Goal: Navigation & Orientation: Find specific page/section

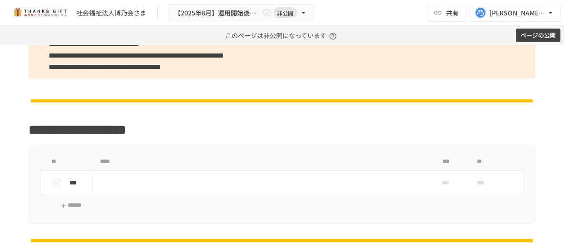
scroll to position [1205, 0]
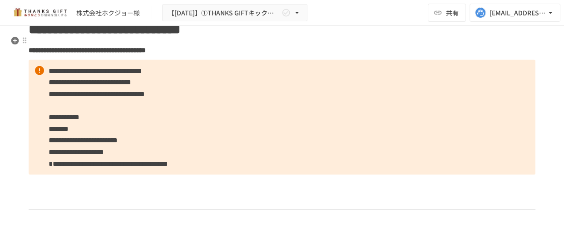
scroll to position [1733, 0]
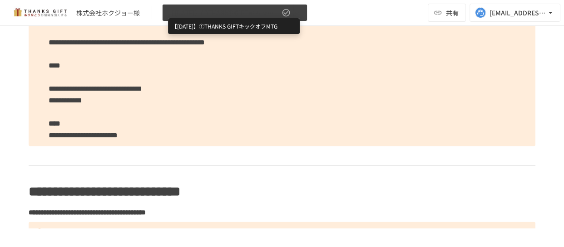
click at [201, 18] on span "【2025年2月】①THANKS GIFTキックオフMTG" at bounding box center [224, 12] width 112 height 11
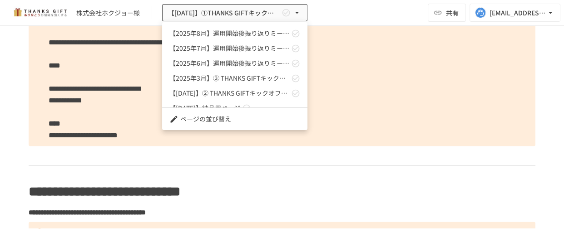
click at [201, 69] on link "【2025年6月】運用開始後振り返りミーティング" at bounding box center [234, 63] width 145 height 15
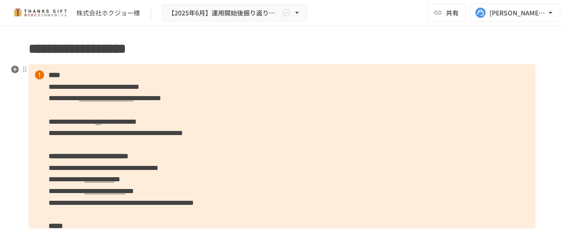
scroll to position [1036, 0]
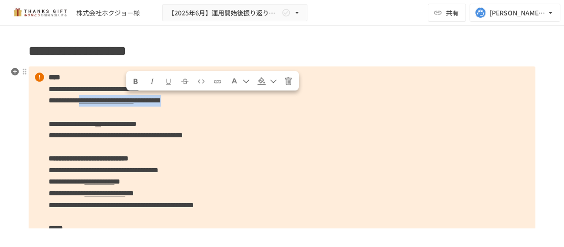
drag, startPoint x: 126, startPoint y: 96, endPoint x: 369, endPoint y: 95, distance: 243.7
click at [369, 95] on p "**********" at bounding box center [282, 170] width 506 height 208
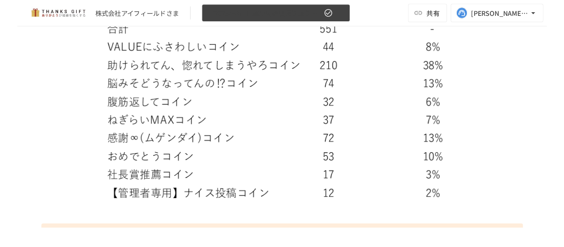
scroll to position [2056, 0]
